Goal: Find specific page/section: Find specific page/section

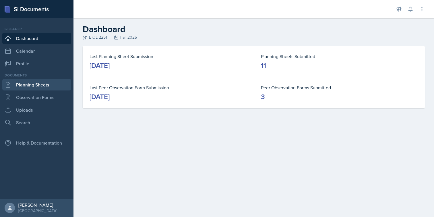
click at [34, 89] on link "Planning Sheets" at bounding box center [36, 84] width 69 height 11
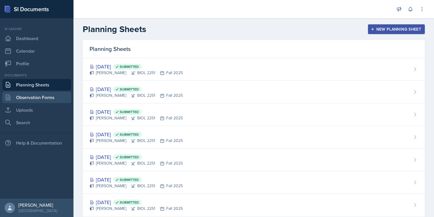
click at [15, 95] on link "Observation Forms" at bounding box center [36, 97] width 69 height 11
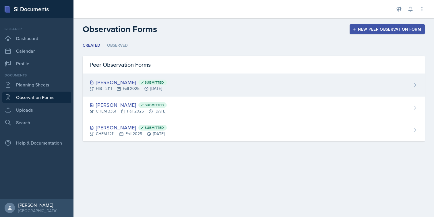
click at [182, 76] on div "[PERSON_NAME] Submitted HIST 2111 Fall 2025 [DATE]" at bounding box center [254, 85] width 342 height 23
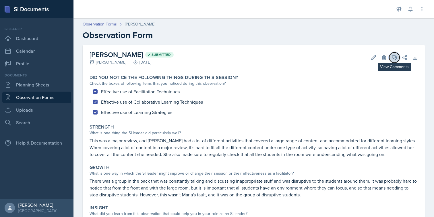
click at [392, 56] on icon at bounding box center [394, 58] width 6 height 6
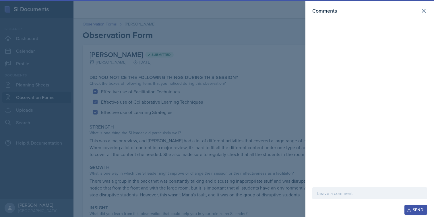
click at [254, 52] on div at bounding box center [217, 108] width 434 height 217
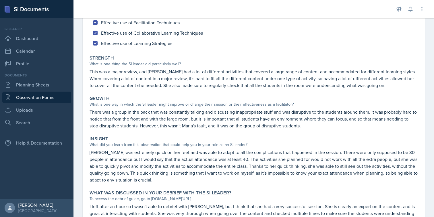
scroll to position [72, 0]
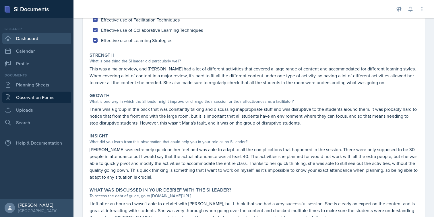
click at [46, 35] on link "Dashboard" at bounding box center [36, 38] width 69 height 11
